Goal: Entertainment & Leisure: Browse casually

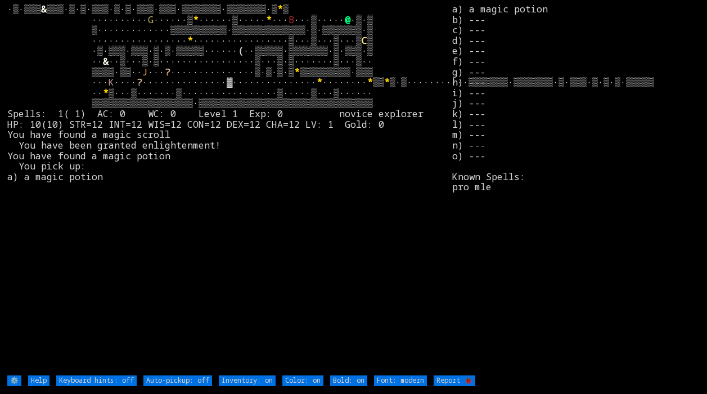
type off "Auto-pickup: on"
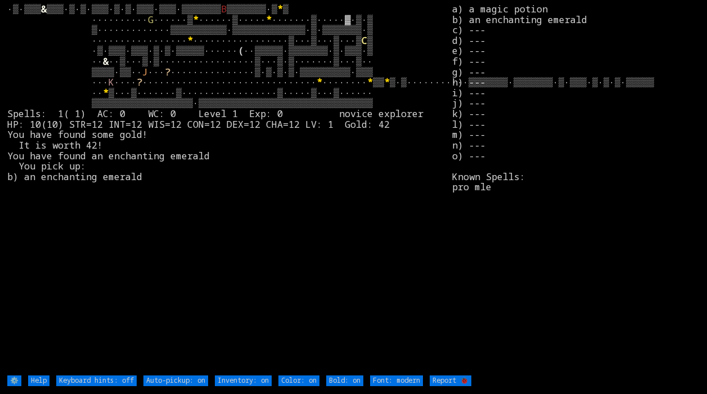
type off "Auto-pickup: off"
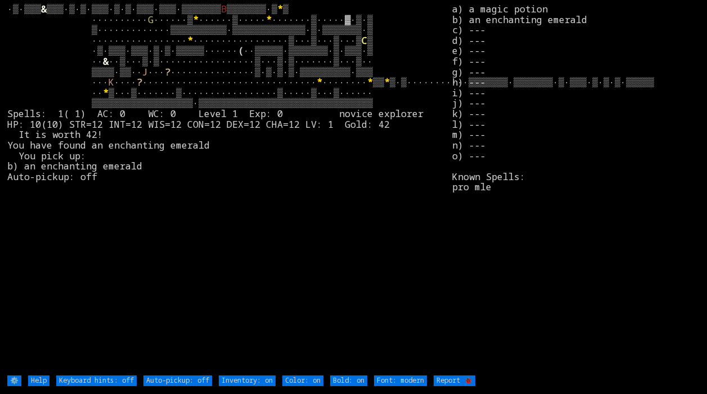
type off "Auto-pickup: on"
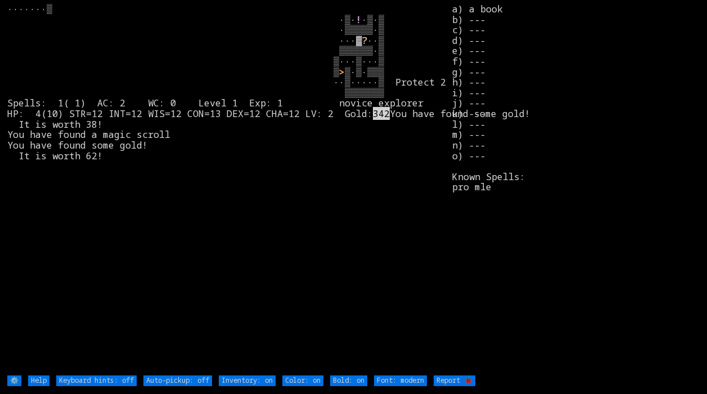
type off "Auto-pickup: on"
